Goal: Information Seeking & Learning: Learn about a topic

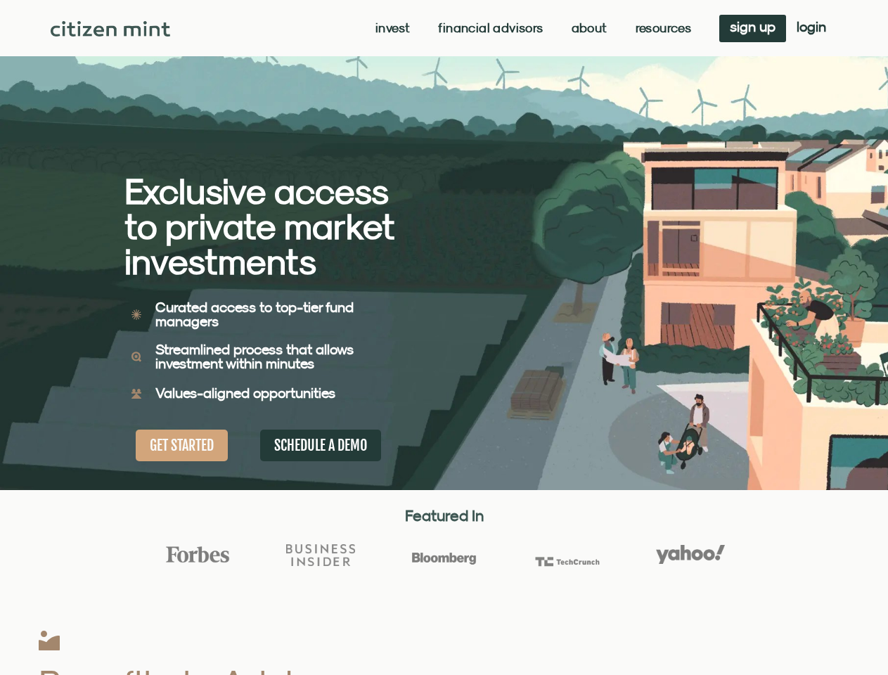
click at [443, 337] on div "Exclusive access to private market investments Exclusive access to private mark…" at bounding box center [284, 245] width 320 height 490
click at [391, 28] on link "Invest" at bounding box center [392, 28] width 34 height 14
click at [661, 28] on link "Resources" at bounding box center [663, 28] width 56 height 14
